Goal: Information Seeking & Learning: Learn about a topic

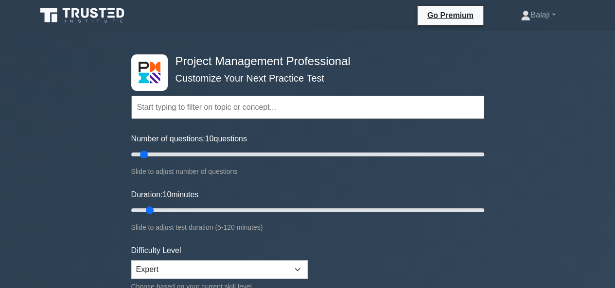
scroll to position [108, 0]
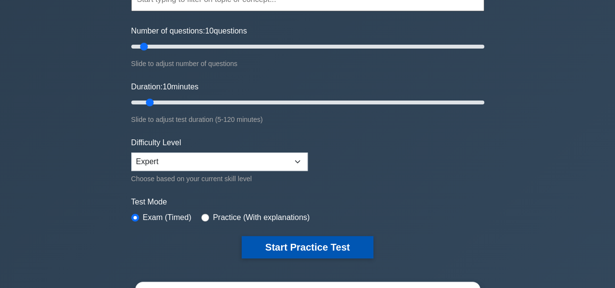
click at [310, 241] on button "Start Practice Test" at bounding box center [307, 247] width 131 height 22
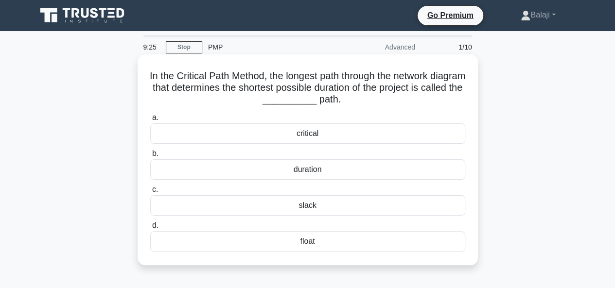
drag, startPoint x: 160, startPoint y: 77, endPoint x: 376, endPoint y: 255, distance: 280.0
click at [376, 255] on div "In the Critical Path Method, the longest path through the network diagram that …" at bounding box center [307, 159] width 332 height 203
copy div "In the Critical Path Method, the longest path through the network diagram that …"
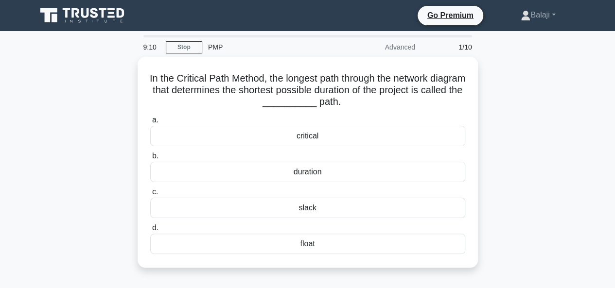
click at [497, 151] on div "In the Critical Path Method, the longest path through the network diagram that …" at bounding box center [308, 168] width 554 height 223
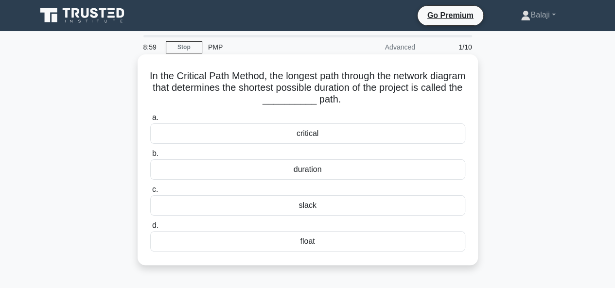
click at [308, 138] on div "critical" at bounding box center [307, 133] width 315 height 20
click at [150, 121] on input "a. critical" at bounding box center [150, 118] width 0 height 6
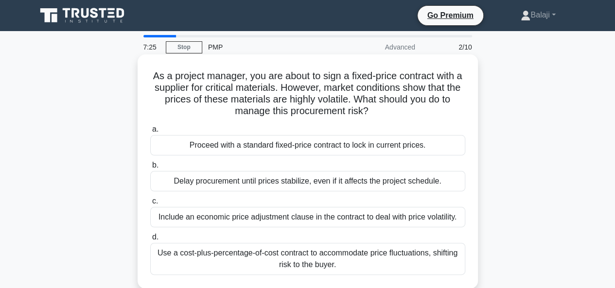
click at [307, 138] on div "Proceed with a standard fixed-price contract to lock in current prices." at bounding box center [307, 145] width 315 height 20
click at [150, 133] on input "a. Proceed with a standard fixed-price contract to lock in current prices." at bounding box center [150, 129] width 0 height 6
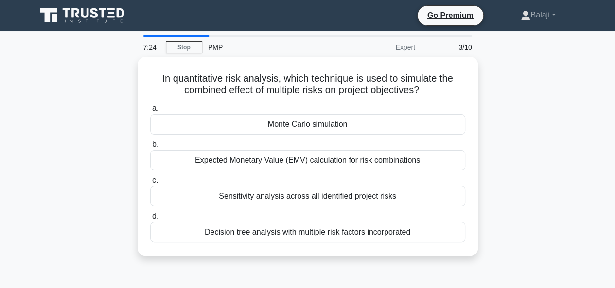
click at [307, 138] on label "b. Expected Monetary Value (EMV) calculation for risk combinations" at bounding box center [307, 154] width 315 height 32
click at [150, 141] on input "b. Expected Monetary Value (EMV) calculation for risk combinations" at bounding box center [150, 144] width 0 height 6
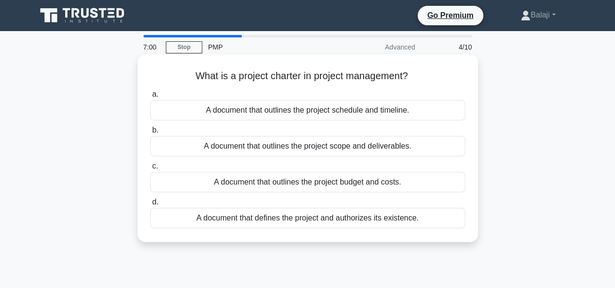
click at [307, 219] on div "A document that defines the project and authorizes its existence." at bounding box center [307, 218] width 315 height 20
click at [150, 206] on input "d. A document that defines the project and authorizes its existence." at bounding box center [150, 202] width 0 height 6
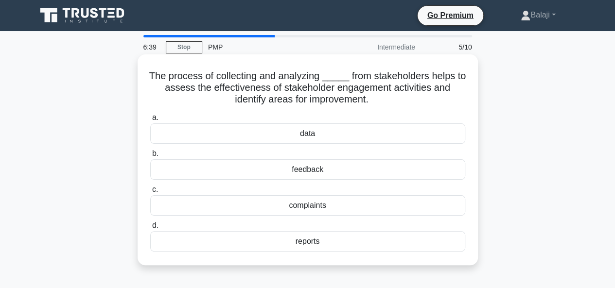
click at [310, 169] on div "feedback" at bounding box center [307, 169] width 315 height 20
click at [150, 157] on input "b. feedback" at bounding box center [150, 154] width 0 height 6
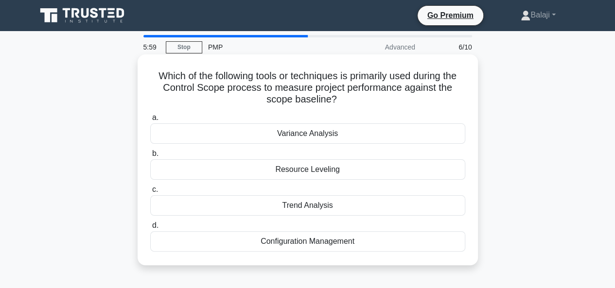
click at [320, 167] on div "Resource Leveling" at bounding box center [307, 169] width 315 height 20
click at [150, 157] on input "b. Resource Leveling" at bounding box center [150, 154] width 0 height 6
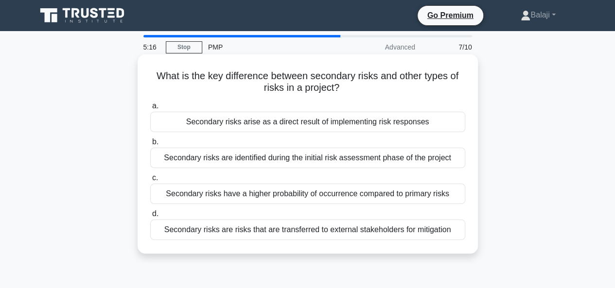
click at [337, 228] on div "Secondary risks are risks that are transferred to external stakeholders for mit…" at bounding box center [307, 230] width 315 height 20
click at [150, 217] on input "d. Secondary risks are risks that are transferred to external stakeholders for …" at bounding box center [150, 214] width 0 height 6
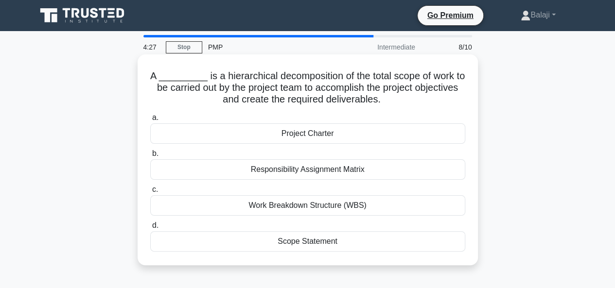
click at [332, 241] on div "Scope Statement" at bounding box center [307, 241] width 315 height 20
click at [150, 229] on input "d. Scope Statement" at bounding box center [150, 226] width 0 height 6
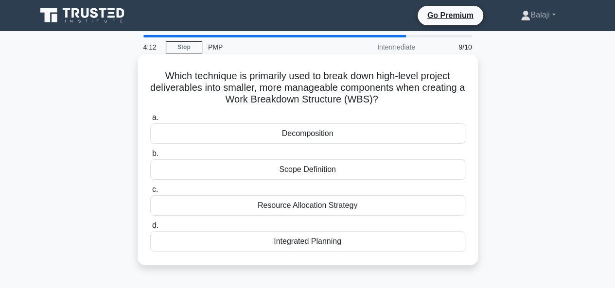
click at [313, 173] on div "Scope Definition" at bounding box center [307, 169] width 315 height 20
click at [150, 157] on input "b. Scope Definition" at bounding box center [150, 154] width 0 height 6
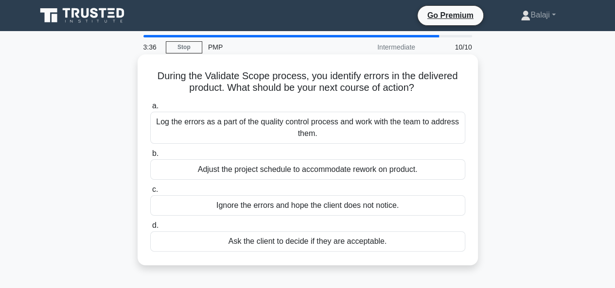
click at [295, 122] on div "Log the errors as a part of the quality control process and work with the team …" at bounding box center [307, 128] width 315 height 32
click at [150, 109] on input "a. Log the errors as a part of the quality control process and work with the te…" at bounding box center [150, 106] width 0 height 6
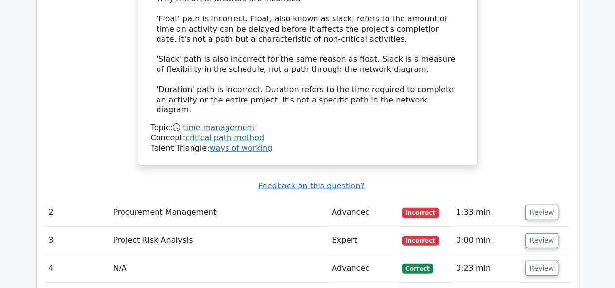
scroll to position [1200, 0]
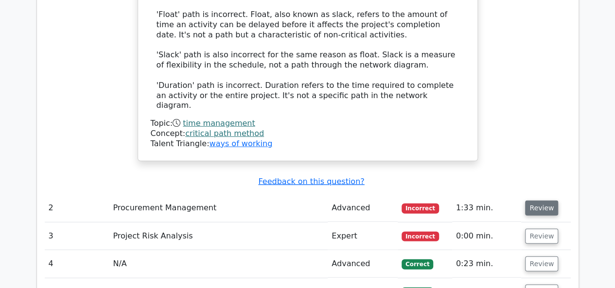
click at [543, 201] on button "Review" at bounding box center [541, 208] width 33 height 15
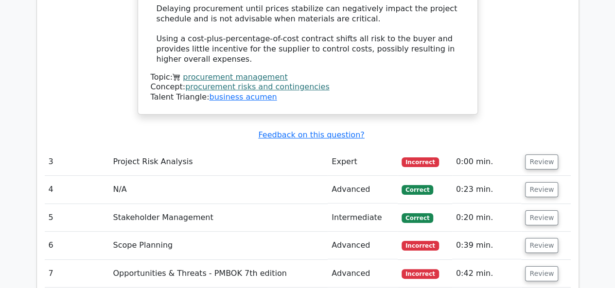
scroll to position [1810, 0]
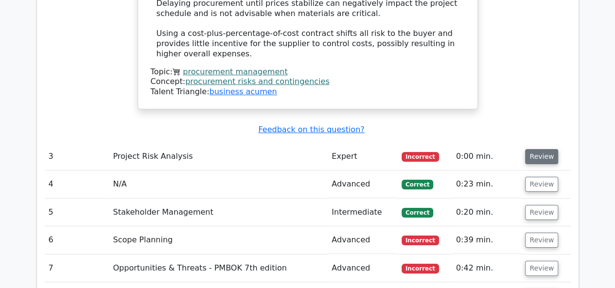
click at [540, 149] on button "Review" at bounding box center [541, 156] width 33 height 15
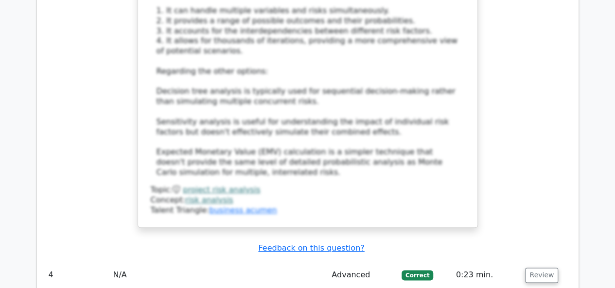
scroll to position [2355, 0]
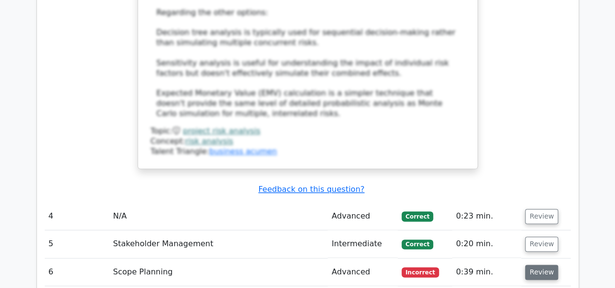
click at [543, 265] on button "Review" at bounding box center [541, 272] width 33 height 15
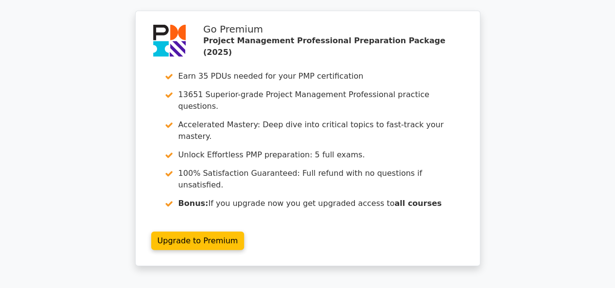
scroll to position [3244, 0]
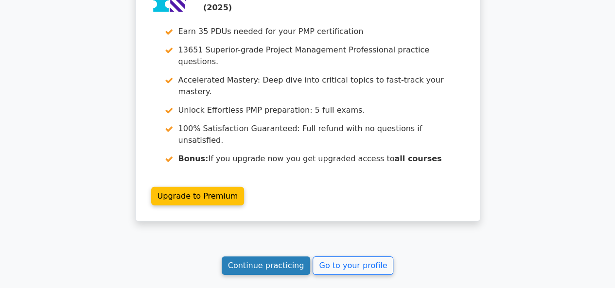
click at [288, 257] on link "Continue practicing" at bounding box center [266, 266] width 89 height 18
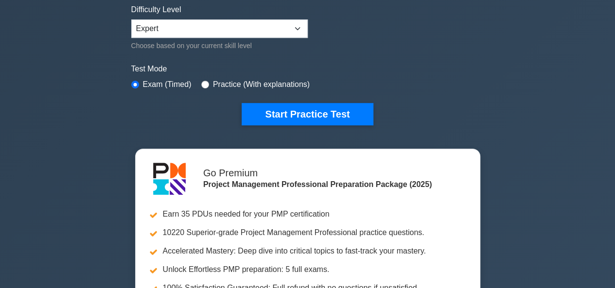
scroll to position [236, 0]
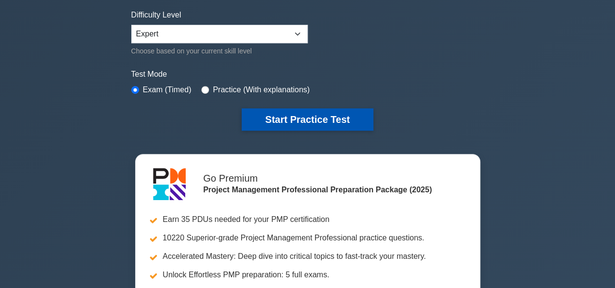
click at [317, 116] on button "Start Practice Test" at bounding box center [307, 119] width 131 height 22
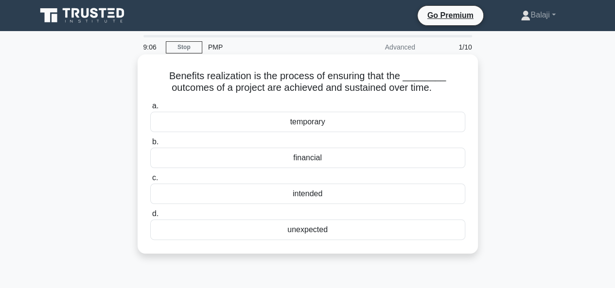
click at [316, 194] on div "intended" at bounding box center [307, 194] width 315 height 20
click at [150, 181] on input "c. intended" at bounding box center [150, 178] width 0 height 6
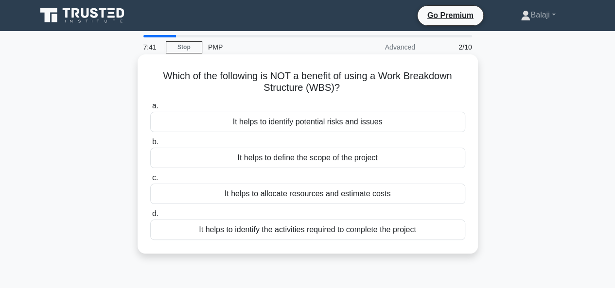
click at [341, 194] on div "It helps to allocate resources and estimate costs" at bounding box center [307, 194] width 315 height 20
click at [150, 181] on input "c. It helps to allocate resources and estimate costs" at bounding box center [150, 178] width 0 height 6
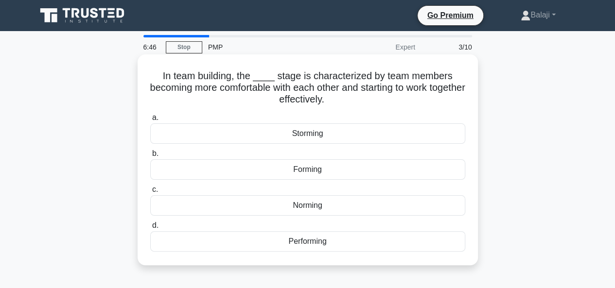
click at [324, 206] on div "Norming" at bounding box center [307, 205] width 315 height 20
click at [150, 193] on input "c. Norming" at bounding box center [150, 190] width 0 height 6
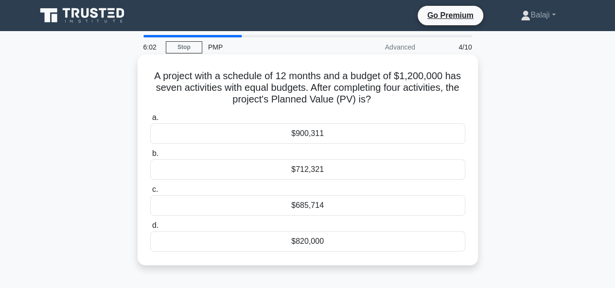
click at [329, 205] on div "$685,714" at bounding box center [307, 205] width 315 height 20
click at [150, 193] on input "c. $685,714" at bounding box center [150, 190] width 0 height 6
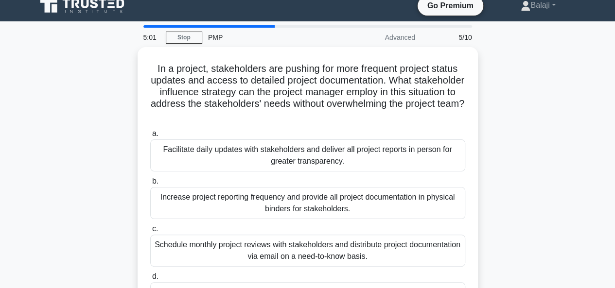
scroll to position [11, 0]
